Goal: Task Accomplishment & Management: Complete application form

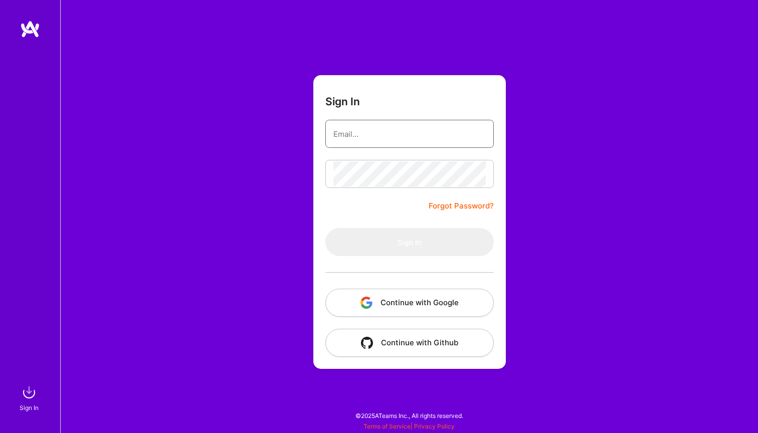
type input "[EMAIL_ADDRESS][DOMAIN_NAME]"
click at [409, 242] on button "Sign In" at bounding box center [409, 242] width 168 height 28
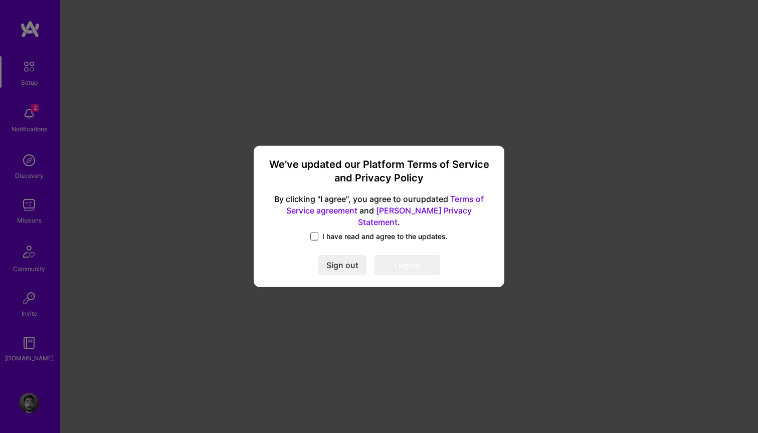
click at [314, 233] on span at bounding box center [314, 237] width 8 height 8
click at [0, 0] on input "I have read and agree to the updates." at bounding box center [0, 0] width 0 height 0
click at [399, 262] on button "I agree" at bounding box center [408, 266] width 66 height 20
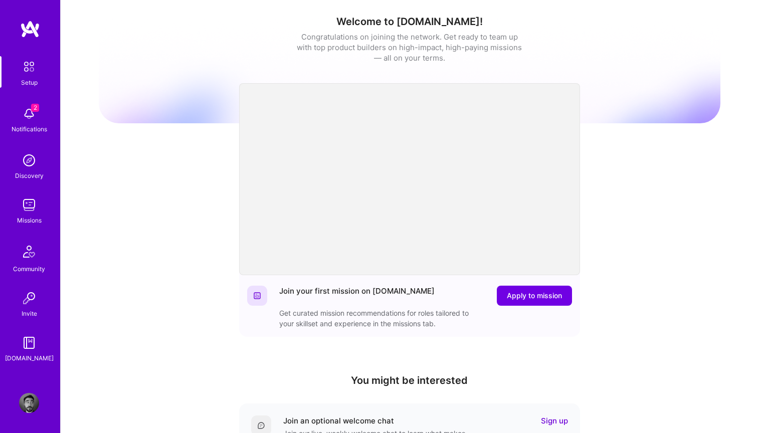
click at [28, 114] on img at bounding box center [29, 114] width 20 height 20
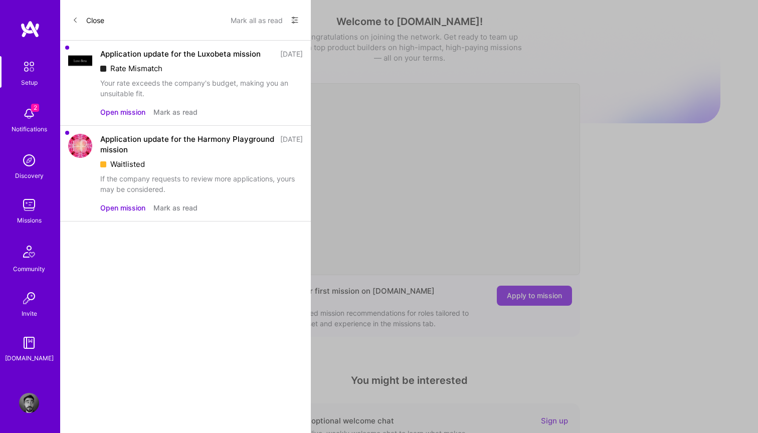
click at [141, 74] on div "Rate Mismatch" at bounding box center [201, 68] width 203 height 11
drag, startPoint x: 141, startPoint y: 80, endPoint x: 136, endPoint y: 80, distance: 5.5
click at [138, 74] on div "Rate Mismatch" at bounding box center [201, 68] width 203 height 11
click at [116, 74] on div "Rate Mismatch" at bounding box center [201, 68] width 203 height 11
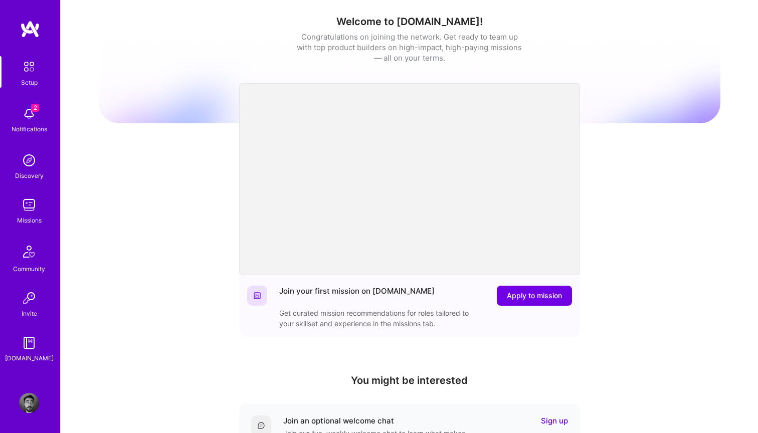
click at [29, 111] on div "Setup 2 Notifications Discovery Missions Community Invite A.Guide" at bounding box center [30, 209] width 60 height 307
click at [26, 37] on img at bounding box center [30, 29] width 20 height 18
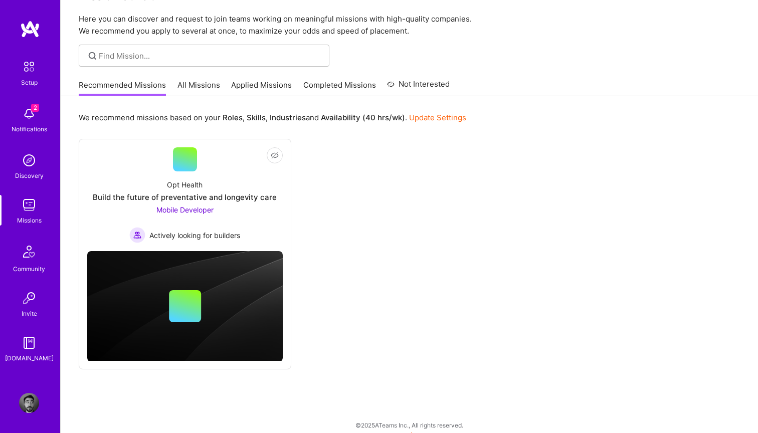
scroll to position [35, 0]
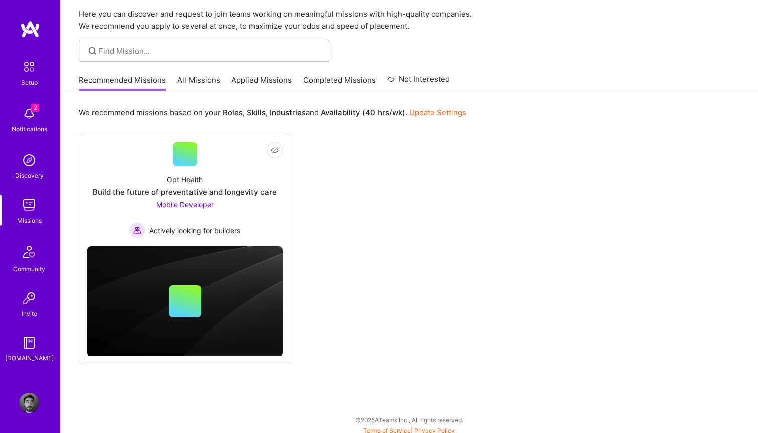
click at [190, 83] on link "All Missions" at bounding box center [198, 83] width 43 height 17
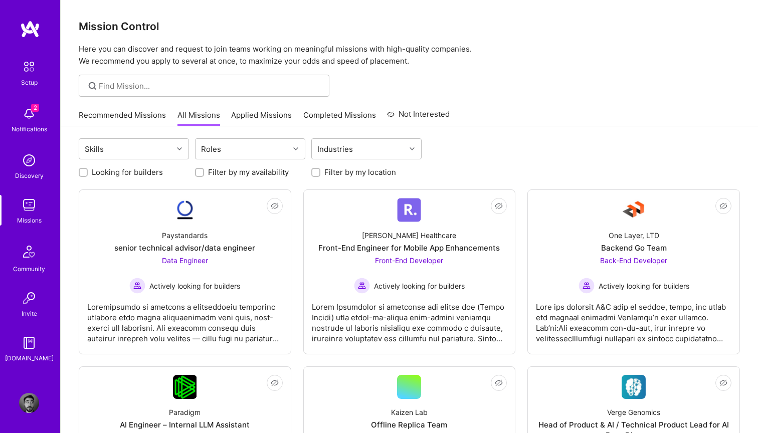
click at [129, 118] on link "Recommended Missions" at bounding box center [122, 118] width 87 height 17
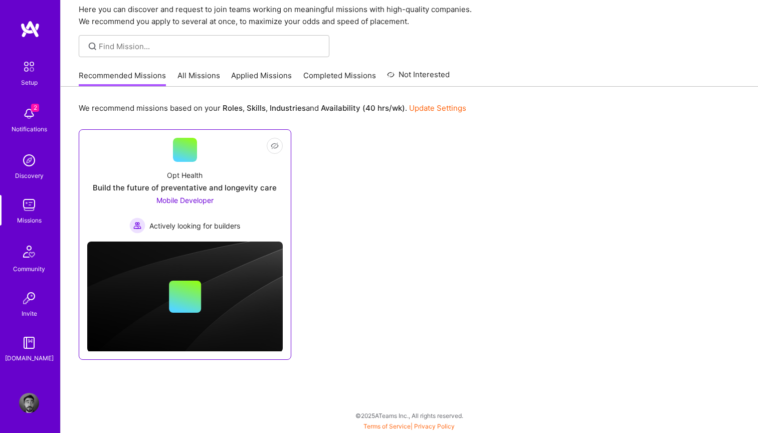
scroll to position [40, 0]
click at [182, 182] on div "Build the future of preventative and longevity care" at bounding box center [185, 187] width 184 height 11
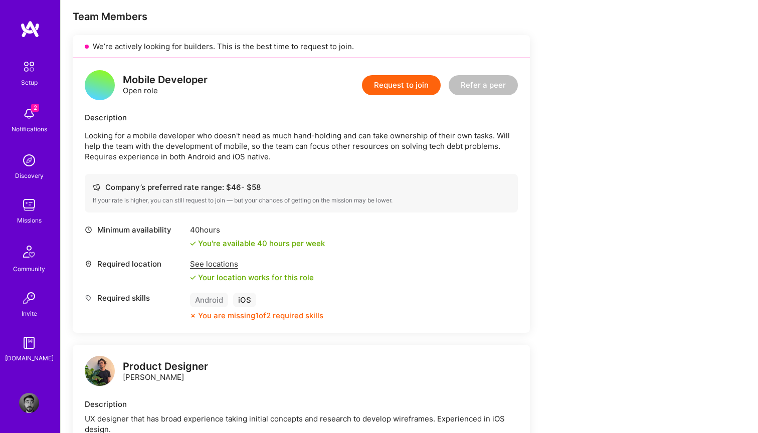
scroll to position [205, 0]
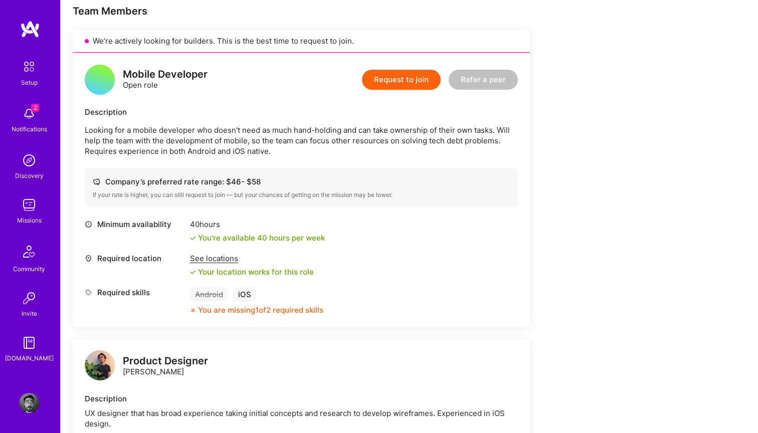
click at [384, 75] on button "Request to join" at bounding box center [401, 80] width 79 height 20
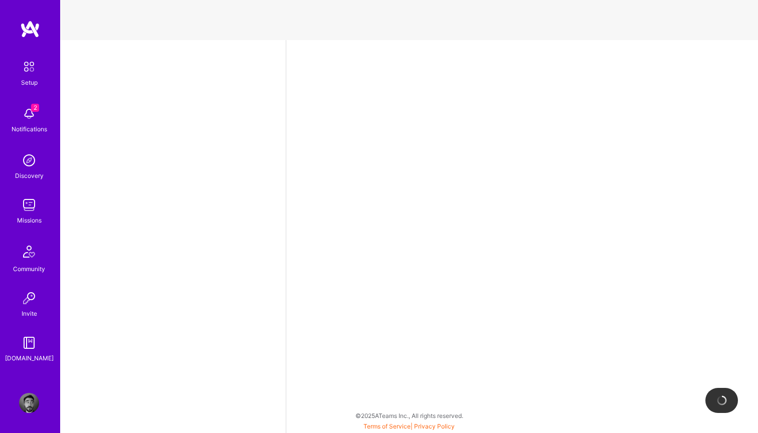
select select "US"
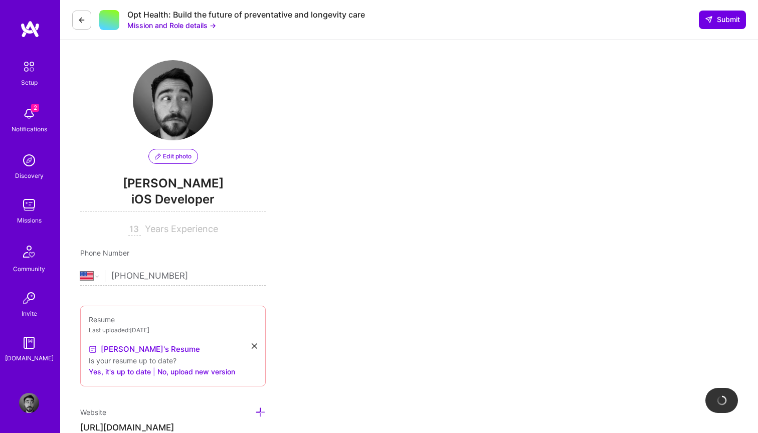
scroll to position [246, 0]
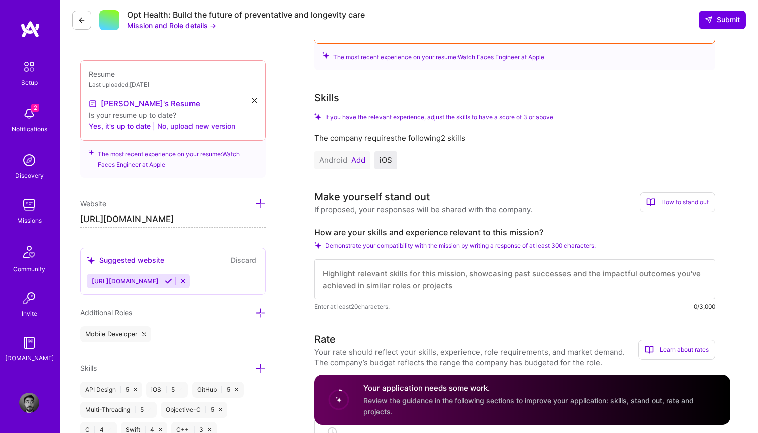
click at [180, 129] on button "No, upload new version" at bounding box center [196, 126] width 78 height 12
click at [171, 127] on button "No, upload new version" at bounding box center [196, 126] width 78 height 12
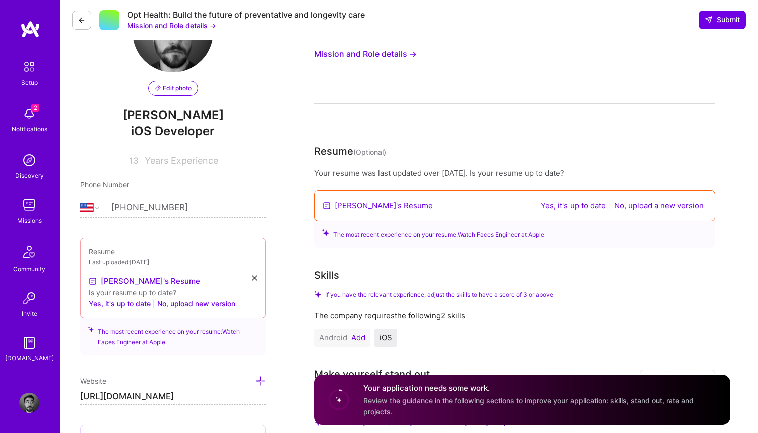
scroll to position [119, 0]
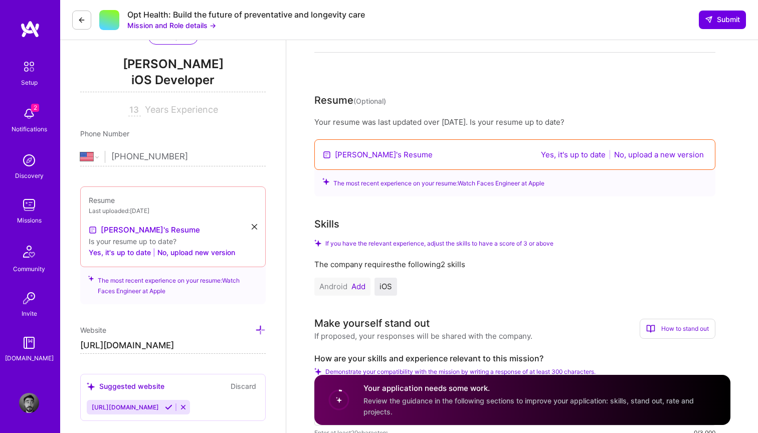
click at [641, 156] on button "No, upload a new version" at bounding box center [659, 155] width 96 height 12
click at [492, 422] on div "Your application needs some work. Review the guidance in the following sections…" at bounding box center [522, 401] width 416 height 50
click at [492, 405] on span "Review the guidance in the following sections to improve your application: skil…" at bounding box center [528, 406] width 330 height 19
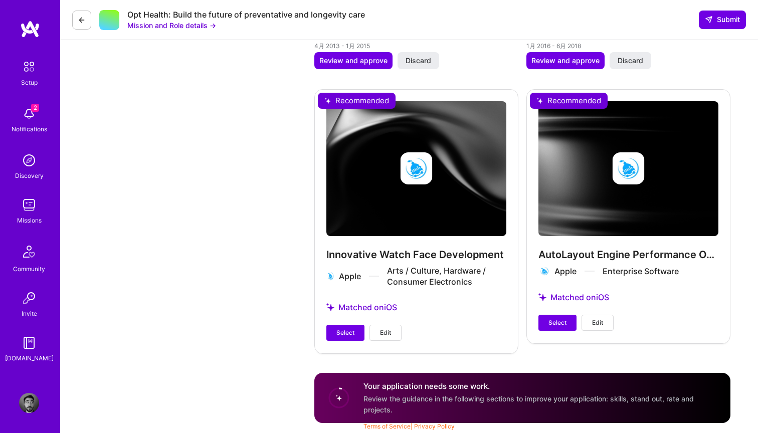
scroll to position [1378, 0]
click at [727, 14] on button "Submit" at bounding box center [722, 20] width 47 height 18
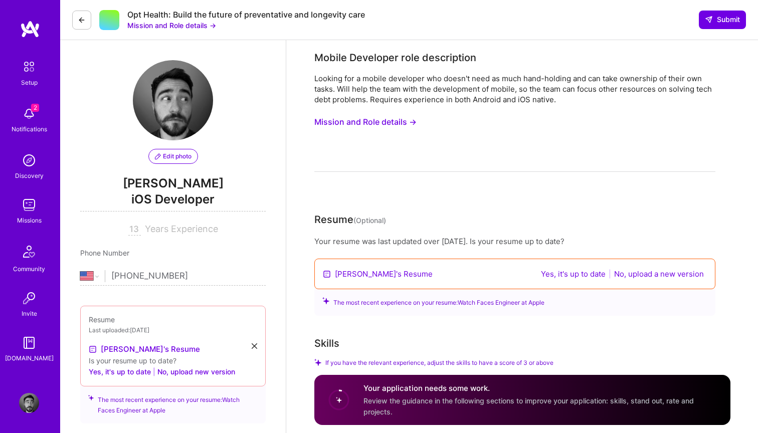
scroll to position [0, 0]
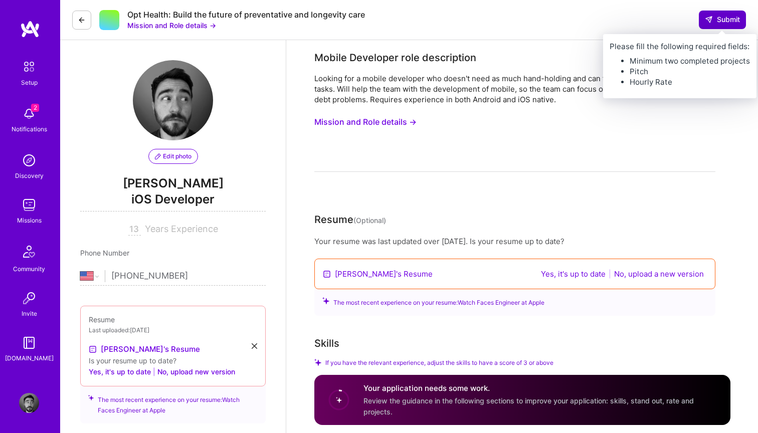
click at [721, 20] on span "Submit" at bounding box center [722, 20] width 35 height 10
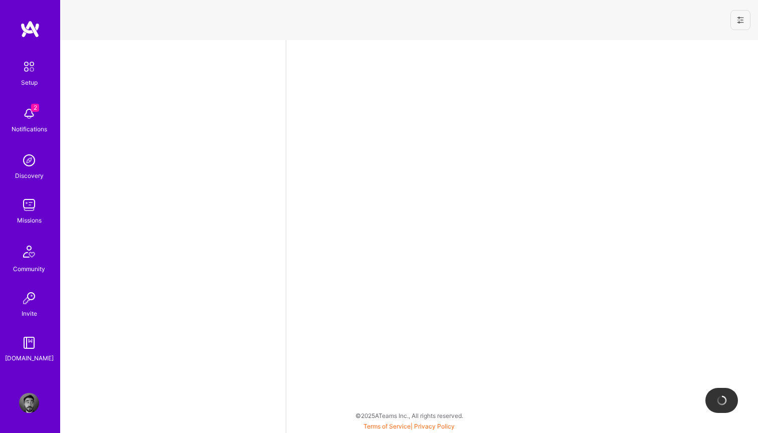
select select "US"
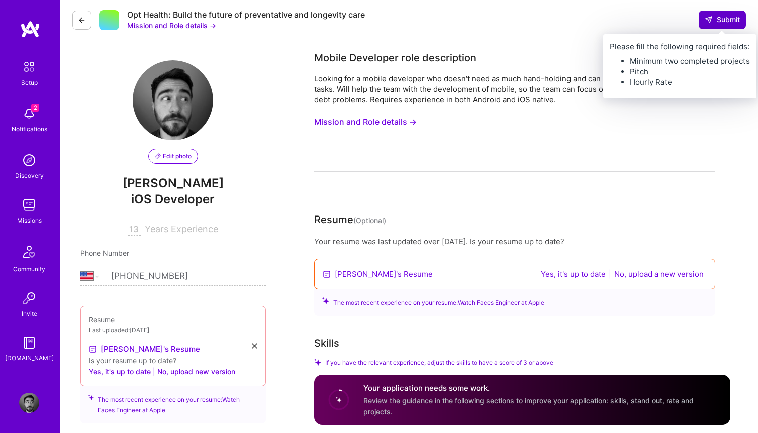
click at [715, 20] on span "Submit" at bounding box center [722, 20] width 35 height 10
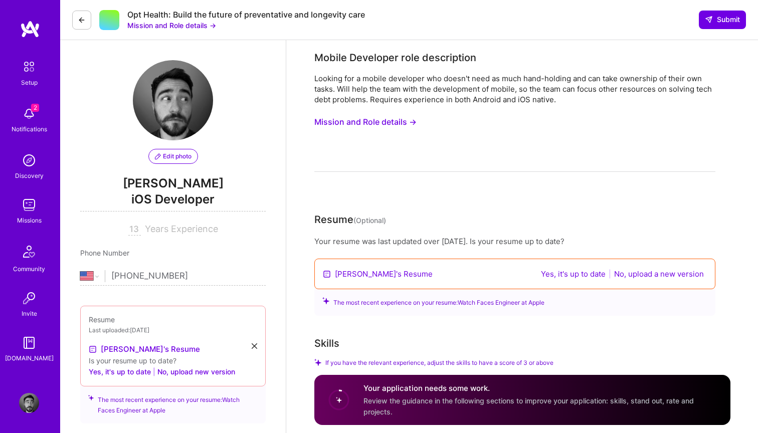
click at [714, 72] on div "Mobile Developer role description Looking for a mobile developer who doesn't ne…" at bounding box center [514, 111] width 401 height 122
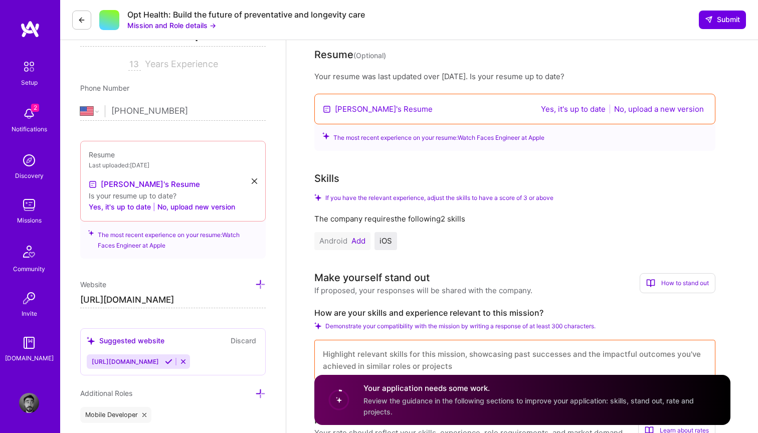
scroll to position [205, 0]
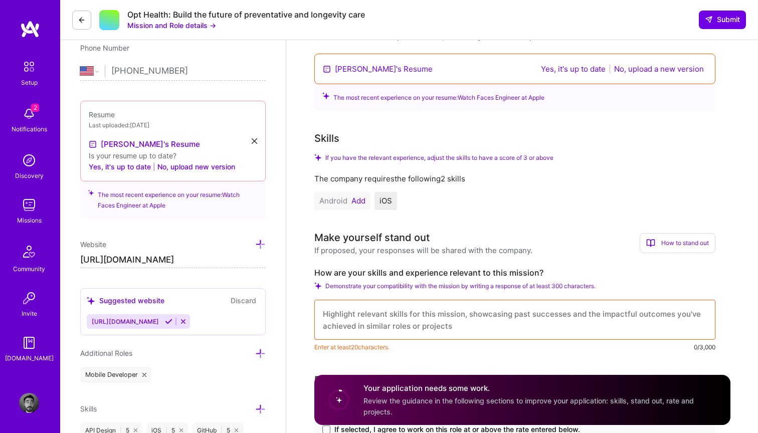
click at [569, 68] on button "Yes, it's up to date" at bounding box center [573, 69] width 71 height 12
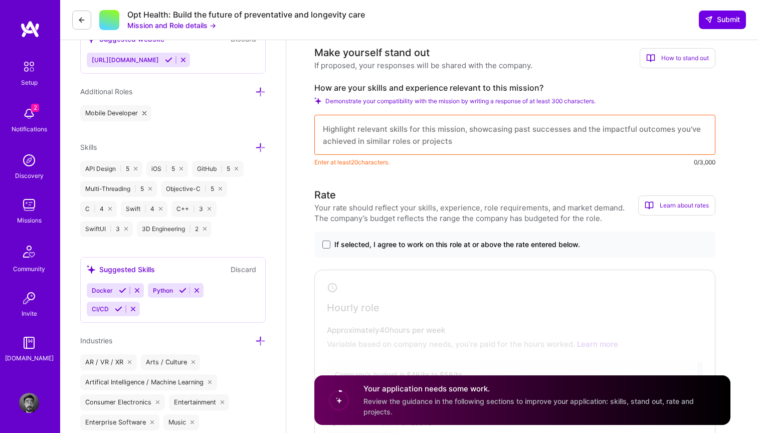
scroll to position [388, 0]
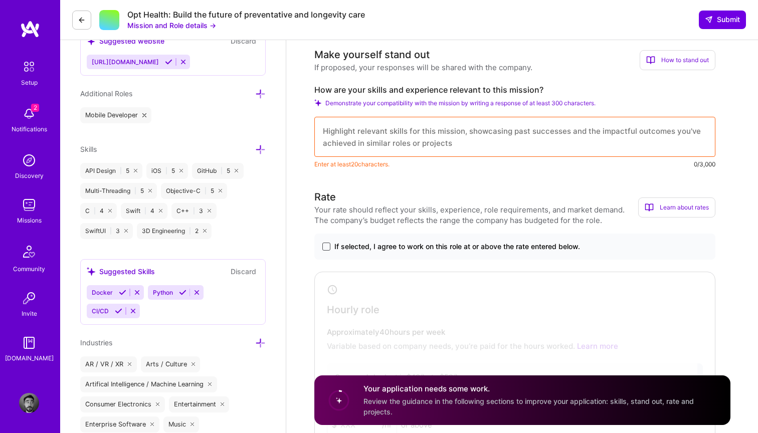
click at [323, 249] on span at bounding box center [326, 247] width 8 height 8
click at [0, 0] on input "If selected, I agree to work on this role at or above the rate entered below." at bounding box center [0, 0] width 0 height 0
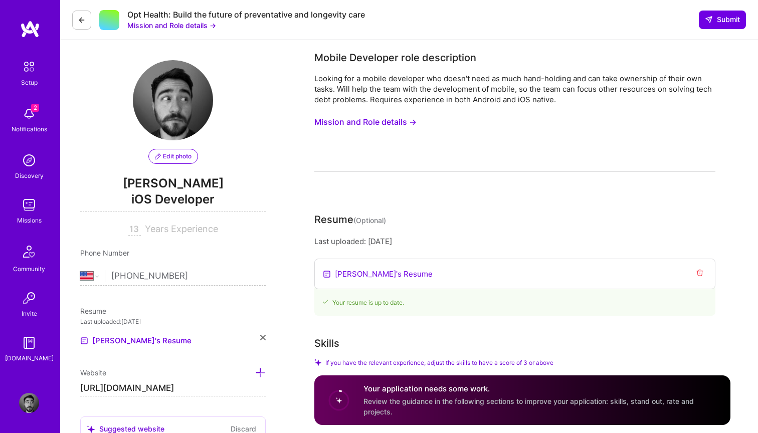
scroll to position [0, 0]
click at [30, 32] on img at bounding box center [30, 29] width 20 height 18
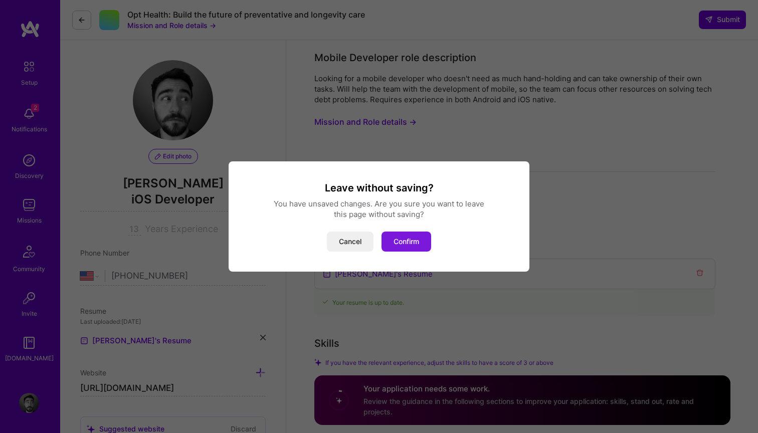
click at [411, 240] on button "Confirm" at bounding box center [407, 242] width 50 height 20
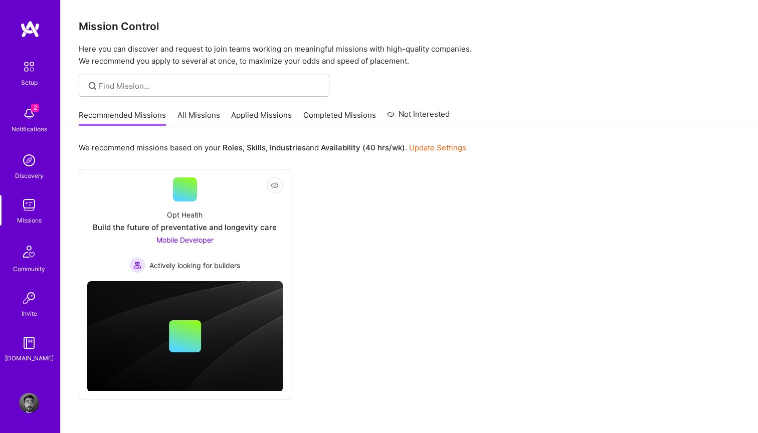
click at [190, 116] on link "All Missions" at bounding box center [198, 118] width 43 height 17
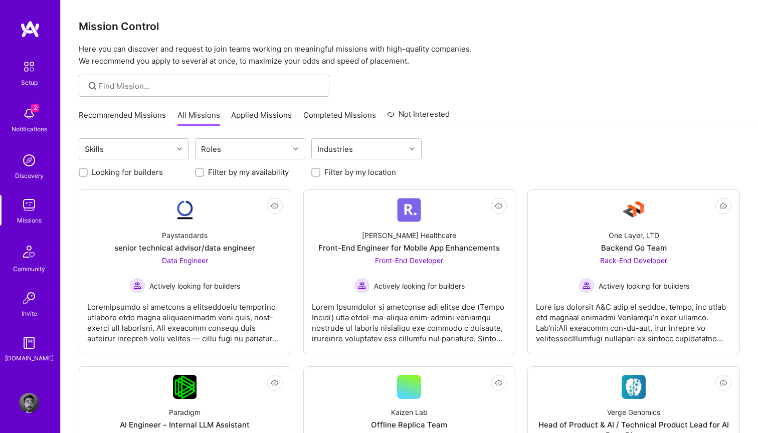
click at [256, 113] on link "Applied Missions" at bounding box center [261, 118] width 61 height 17
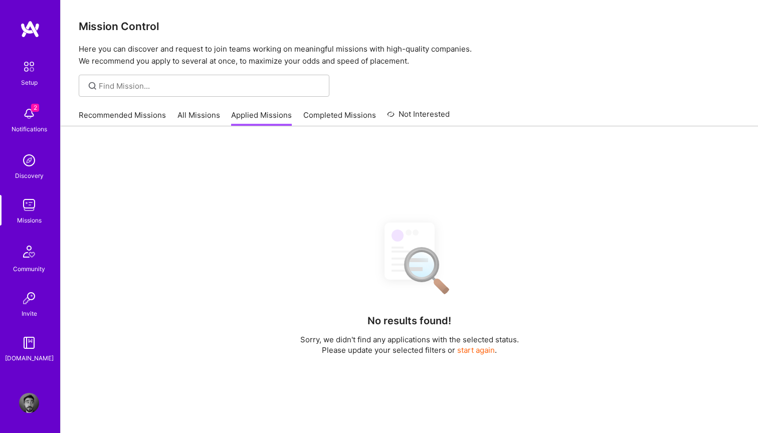
click at [195, 115] on link "All Missions" at bounding box center [198, 118] width 43 height 17
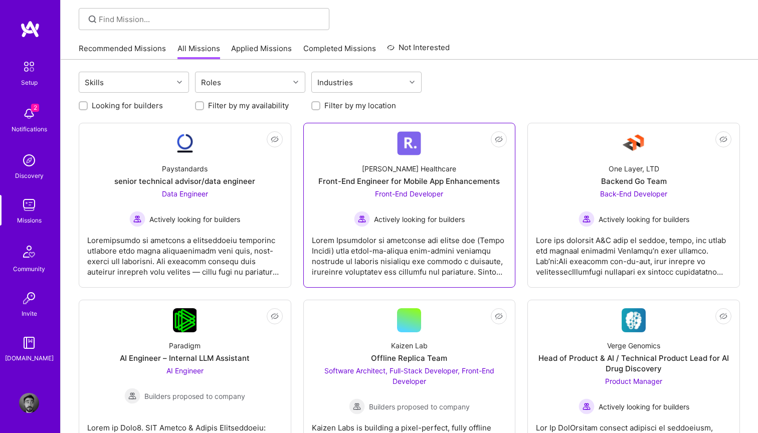
scroll to position [64, 0]
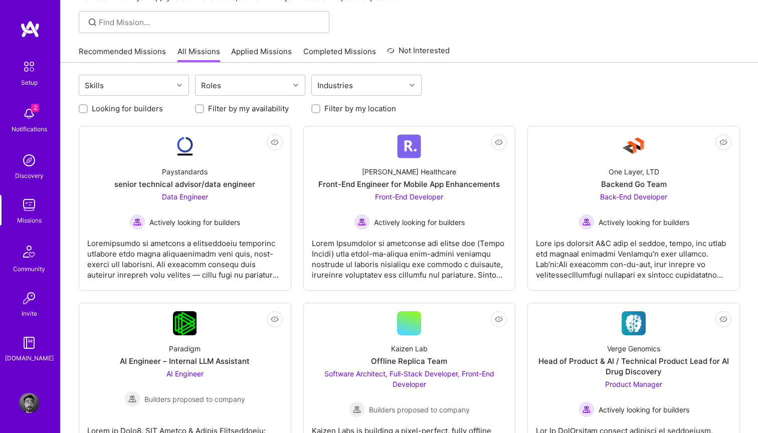
click at [23, 409] on img at bounding box center [29, 403] width 20 height 20
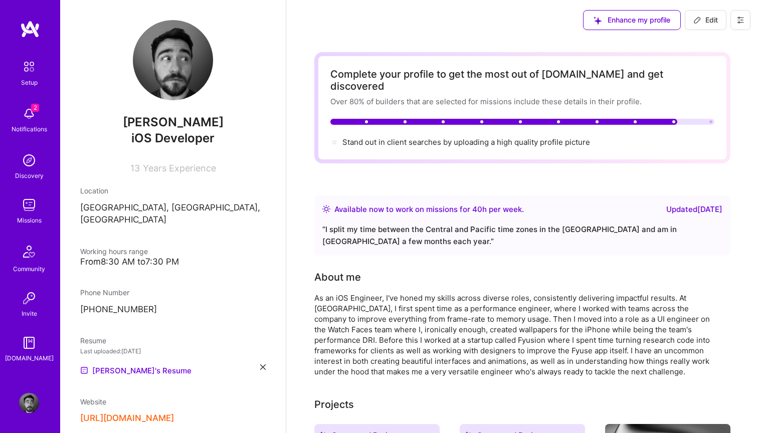
click at [741, 17] on icon at bounding box center [740, 20] width 8 height 8
click at [701, 44] on button "Settings" at bounding box center [712, 43] width 75 height 26
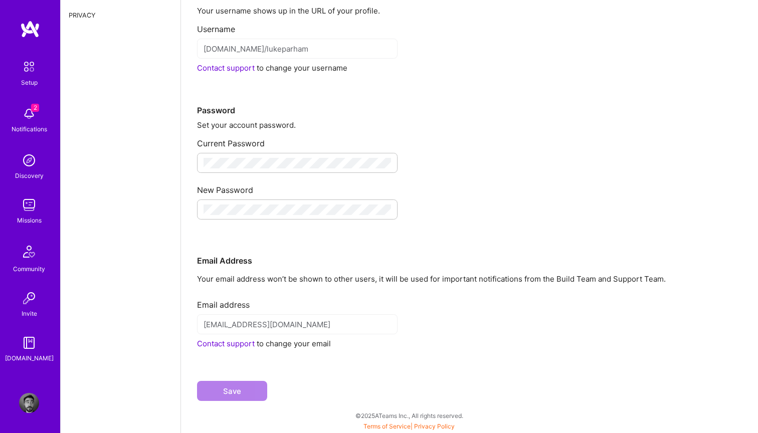
scroll to position [82, 0]
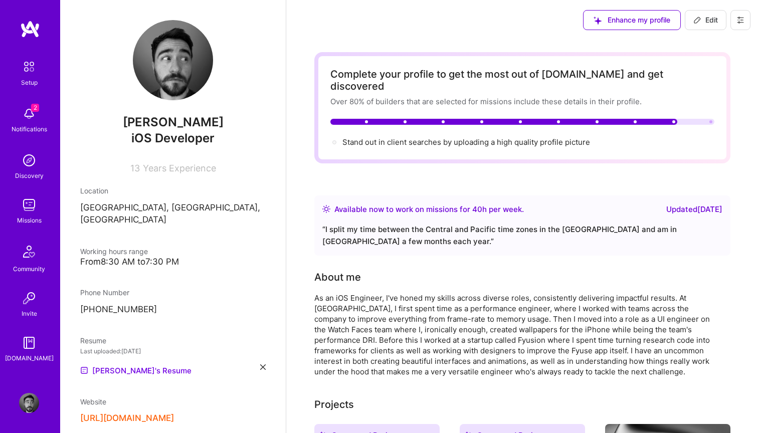
click at [704, 21] on span "Edit" at bounding box center [705, 20] width 25 height 10
select select "US"
select select "Right Now"
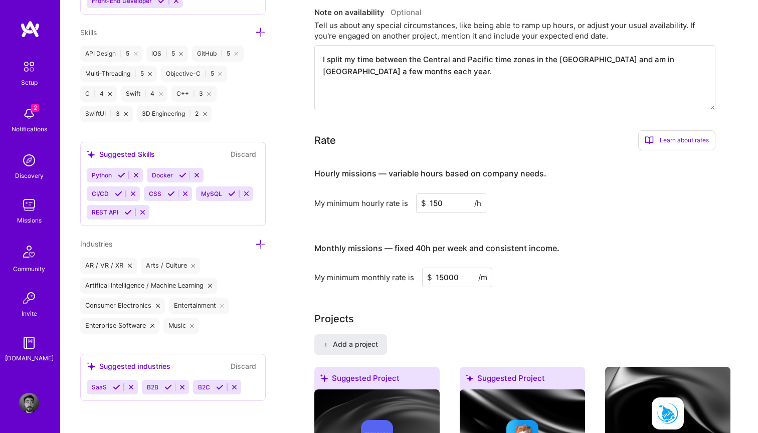
scroll to position [476, 0]
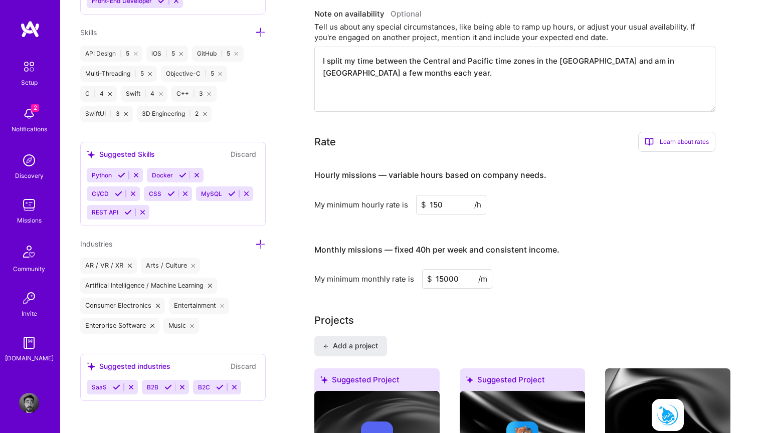
drag, startPoint x: 446, startPoint y: 193, endPoint x: 417, endPoint y: 192, distance: 28.6
click at [417, 195] on input "150" at bounding box center [451, 205] width 70 height 20
type input "85"
click at [441, 269] on input "15000" at bounding box center [457, 279] width 70 height 20
type input "1000"
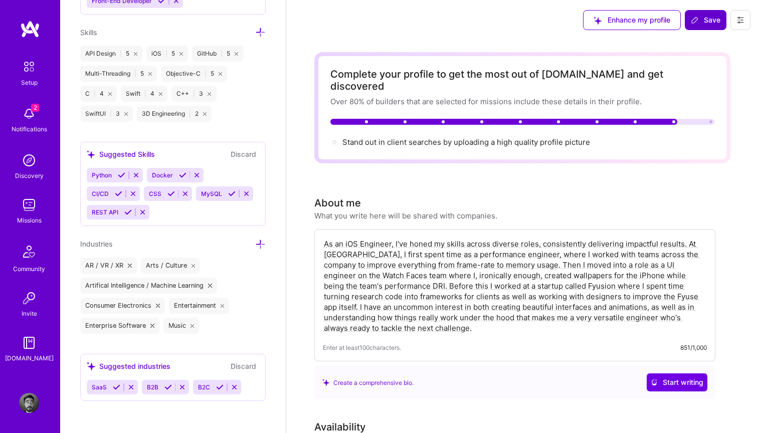
scroll to position [0, 0]
type input "7000"
click at [709, 18] on span "Save" at bounding box center [706, 20] width 30 height 10
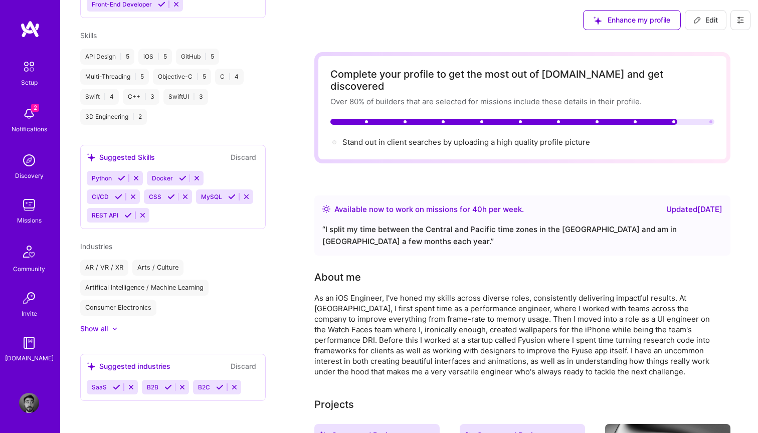
scroll to position [580, 0]
